Goal: Task Accomplishment & Management: Manage account settings

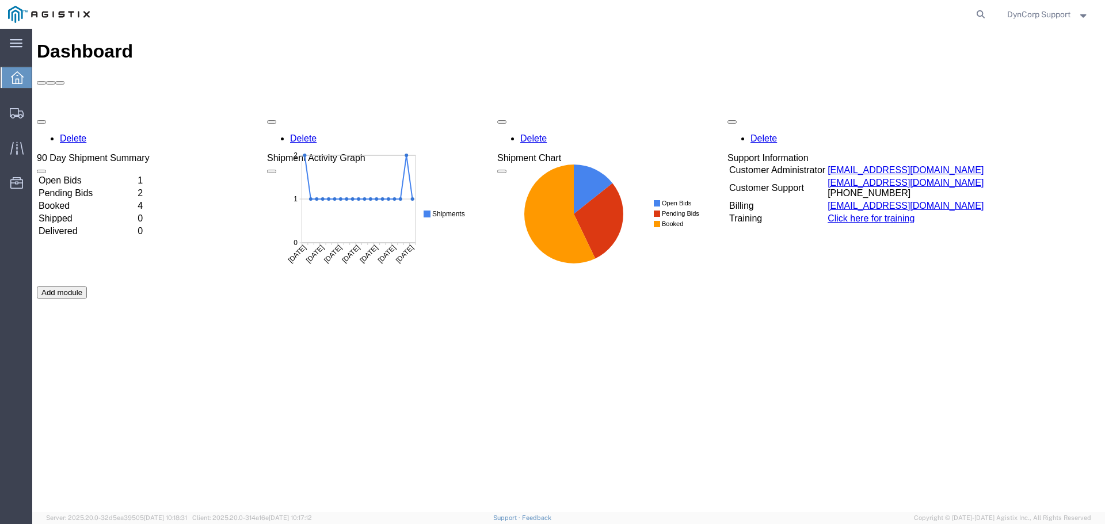
click at [68, 175] on td "Open Bids" at bounding box center [87, 181] width 98 height 12
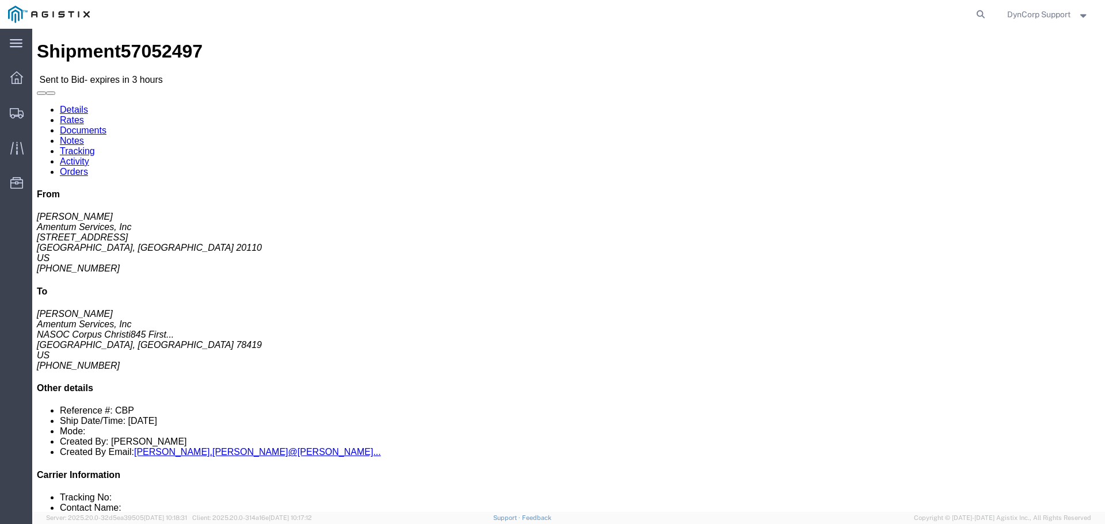
click link "Notes"
